Goal: Information Seeking & Learning: Learn about a topic

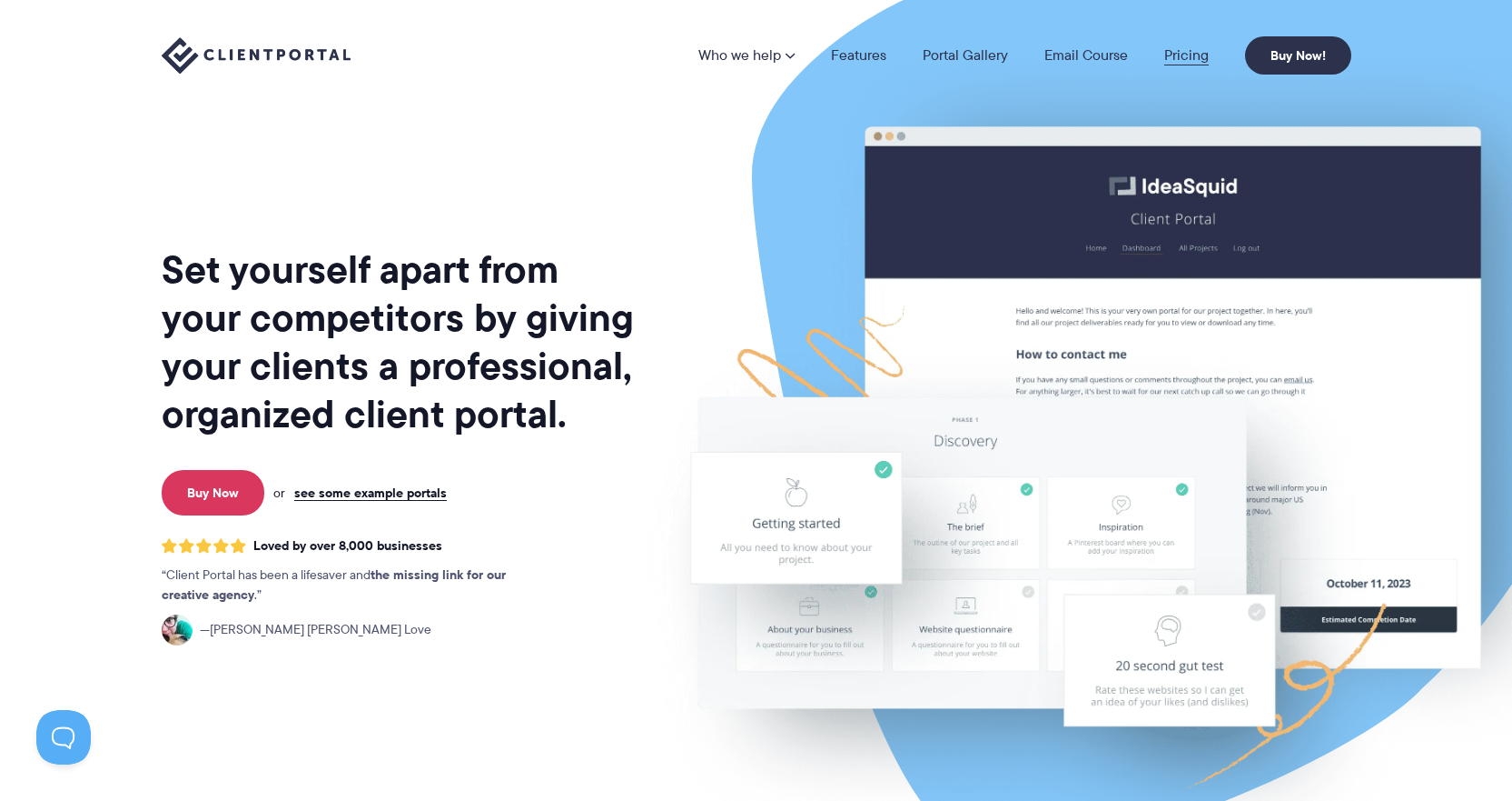
click at [1185, 53] on link "Pricing" at bounding box center [1186, 55] width 45 height 14
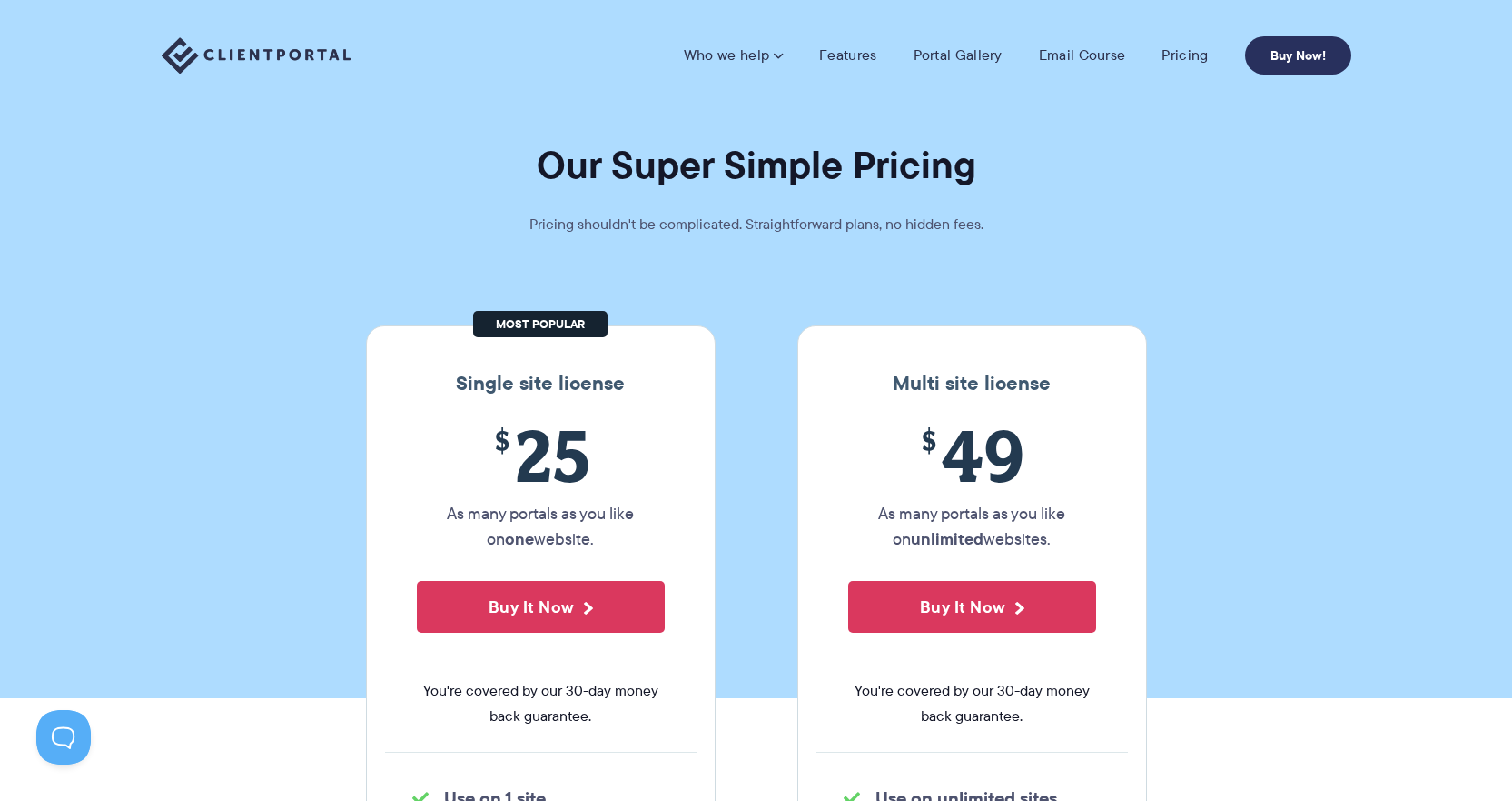
click at [1269, 57] on link "Buy Now!" at bounding box center [1299, 55] width 106 height 38
click at [1192, 60] on link "Pricing" at bounding box center [1184, 55] width 46 height 18
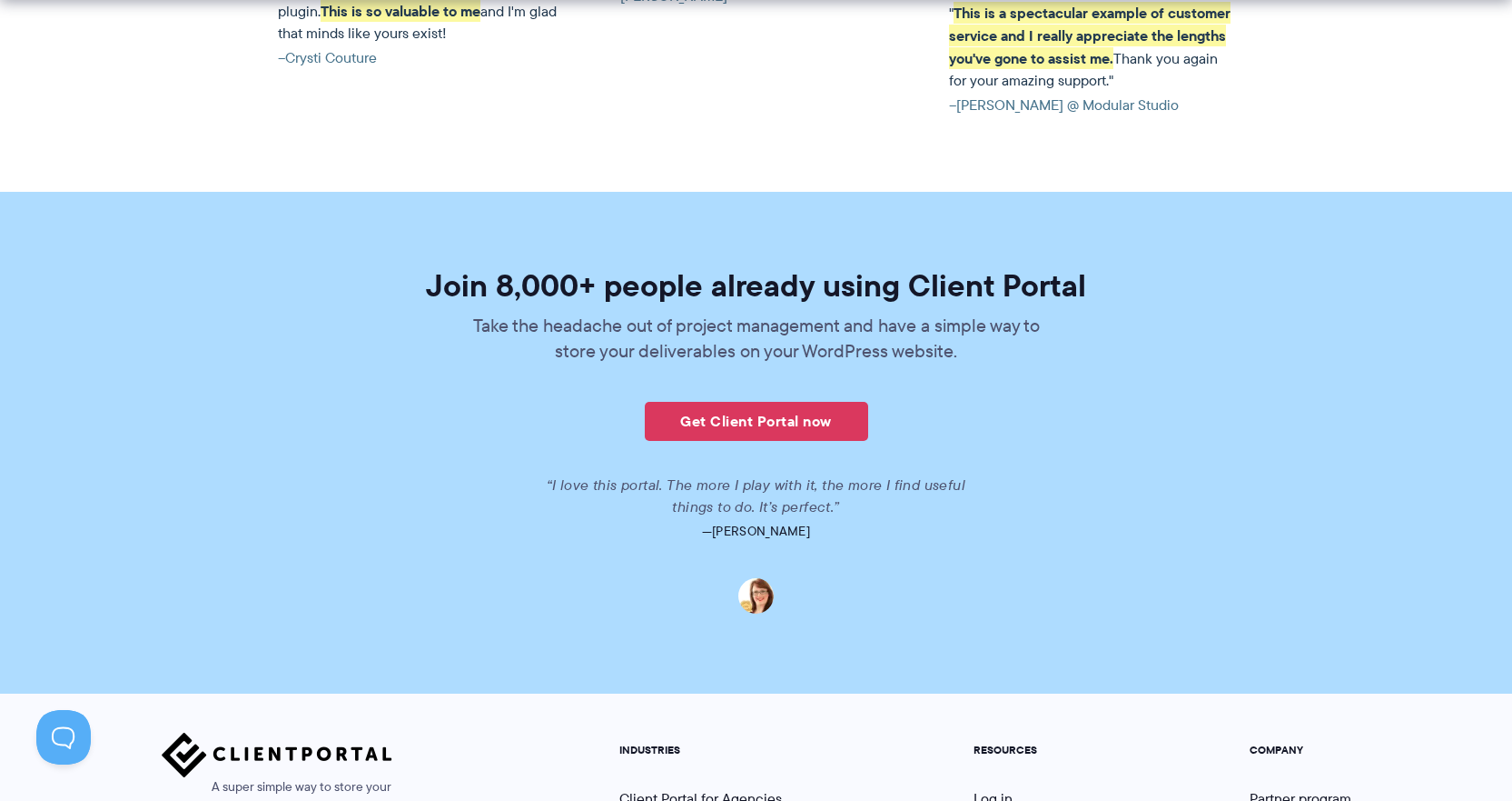
scroll to position [4453, 0]
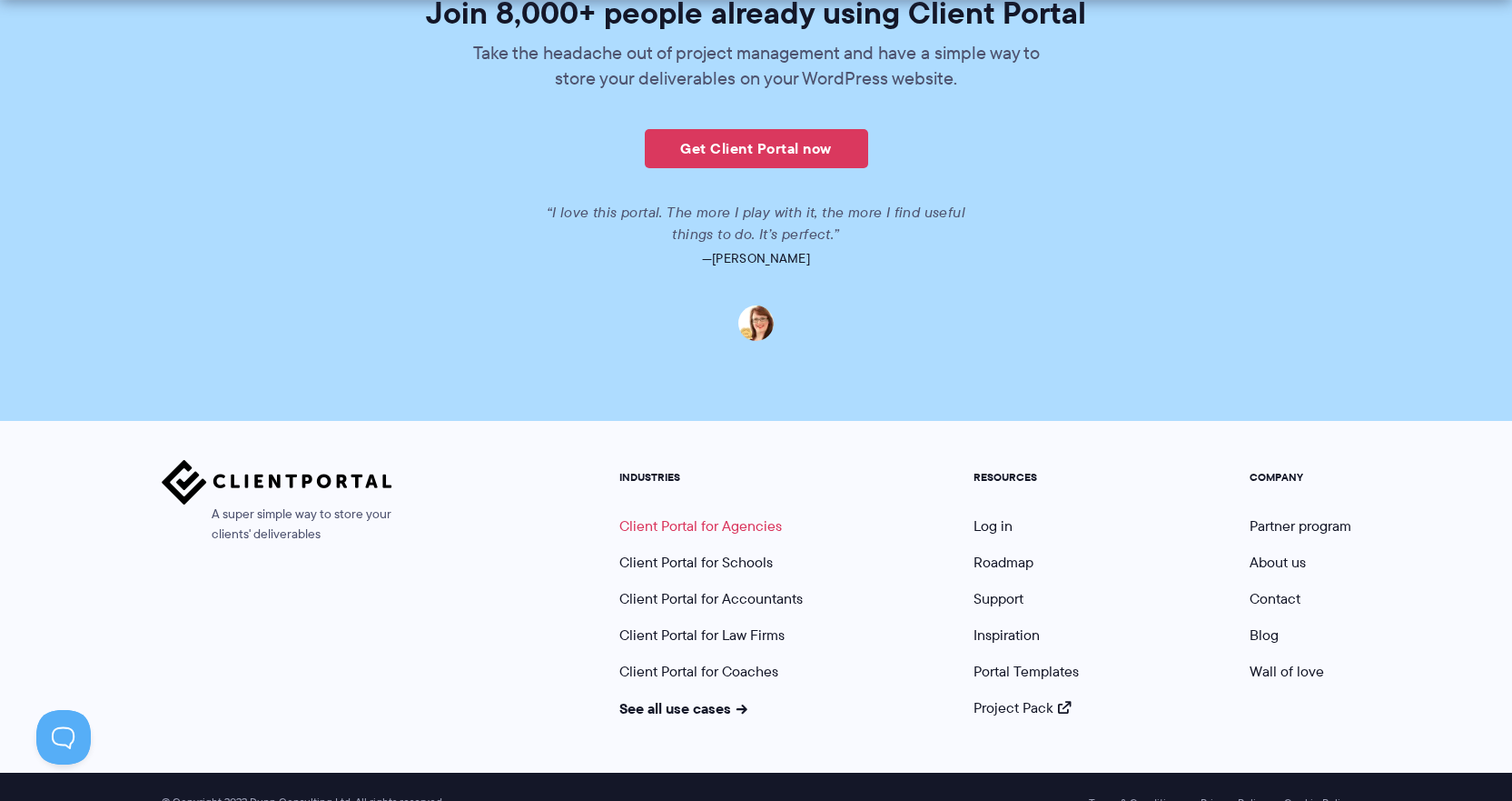
click at [689, 529] on link "Client Portal for Agencies" at bounding box center [701, 526] width 163 height 21
